Goal: Find specific page/section: Find specific page/section

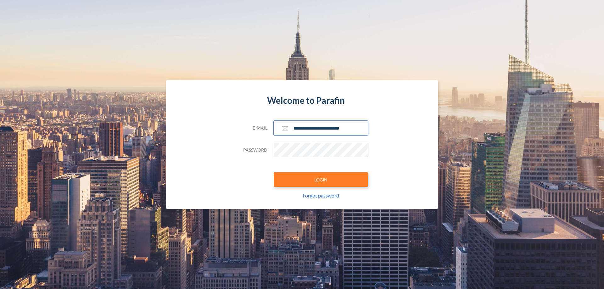
type input "**********"
click at [321, 180] on button "LOGIN" at bounding box center [321, 179] width 94 height 14
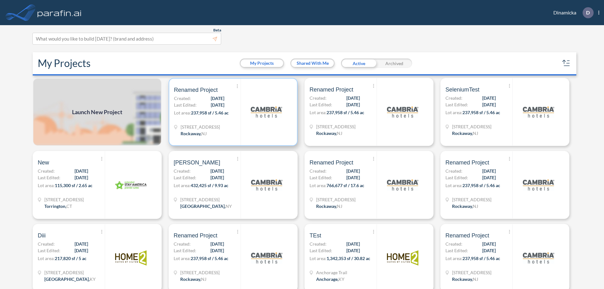
scroll to position [2, 0]
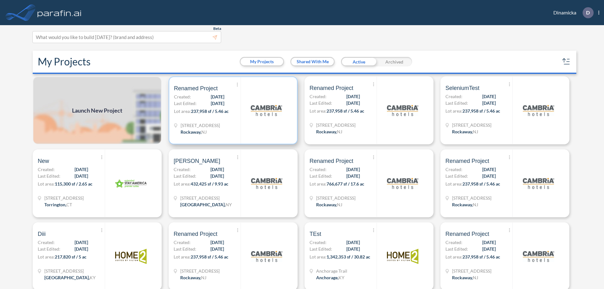
click at [232, 110] on p "Lot area: 237,958 sf / 5.46 ac" at bounding box center [207, 112] width 67 height 9
